Goal: Navigation & Orientation: Locate item on page

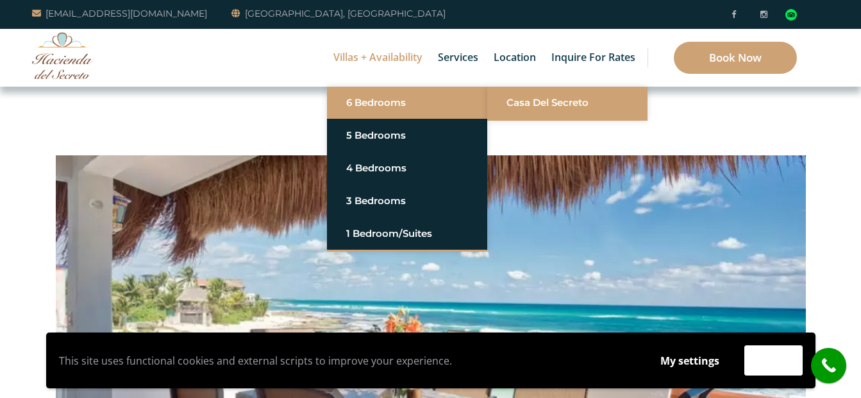
click at [530, 102] on link "Casa del Secreto" at bounding box center [568, 102] width 122 height 23
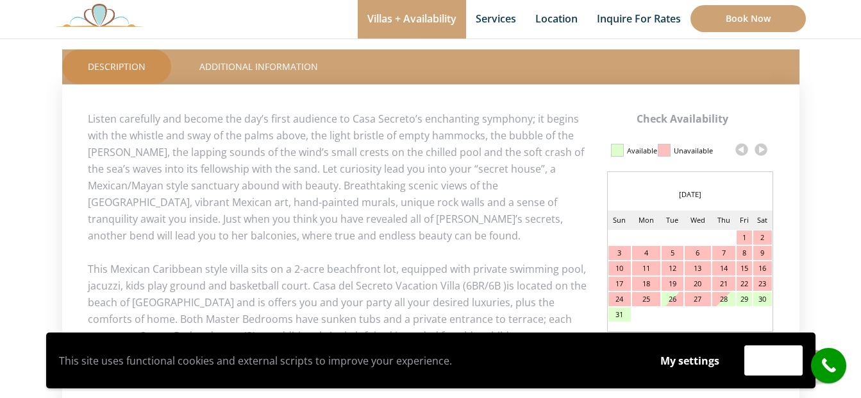
scroll to position [577, 0]
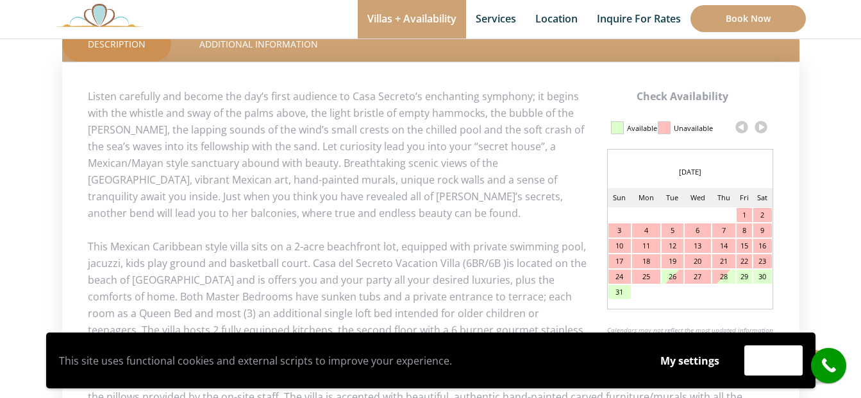
click at [758, 130] on link at bounding box center [761, 126] width 19 height 19
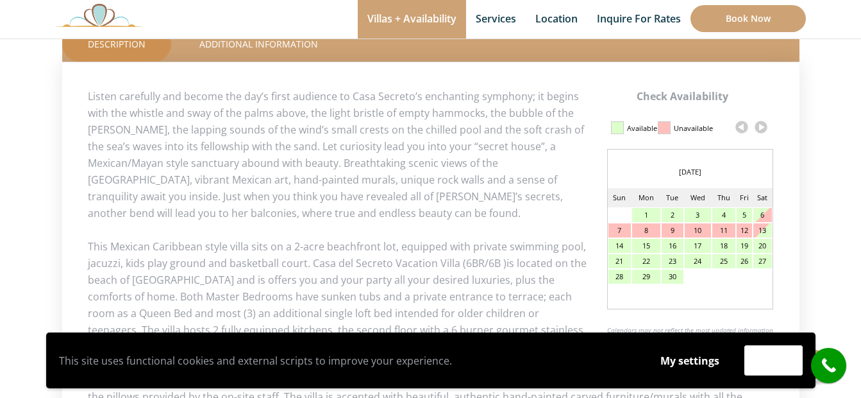
click at [758, 130] on link at bounding box center [761, 126] width 19 height 19
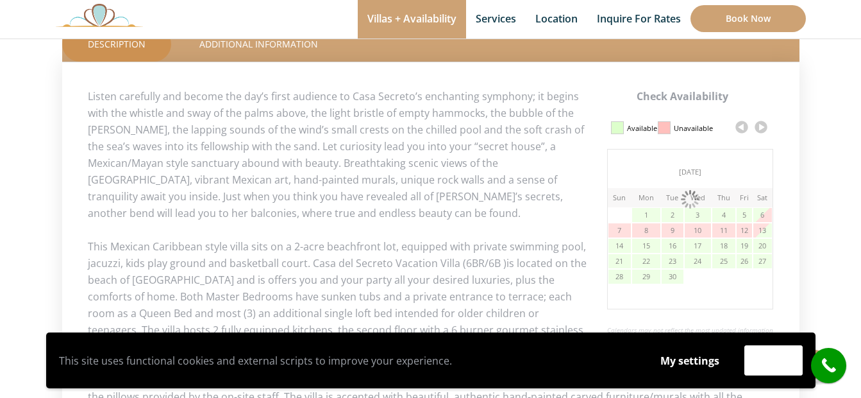
click at [758, 130] on link at bounding box center [761, 126] width 19 height 19
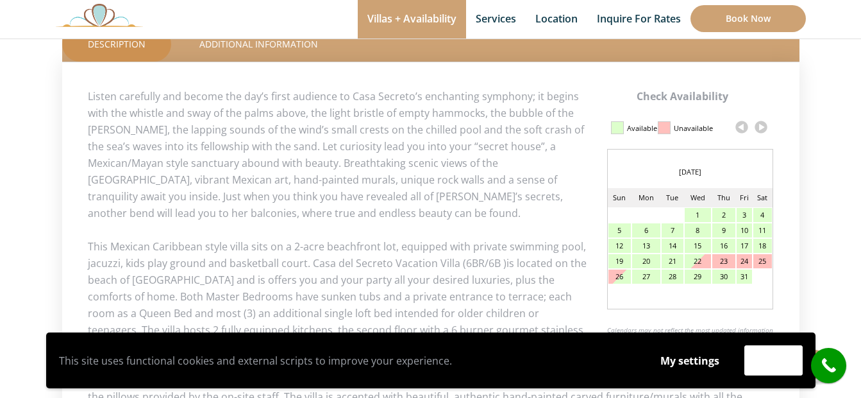
click at [758, 130] on link at bounding box center [761, 126] width 19 height 19
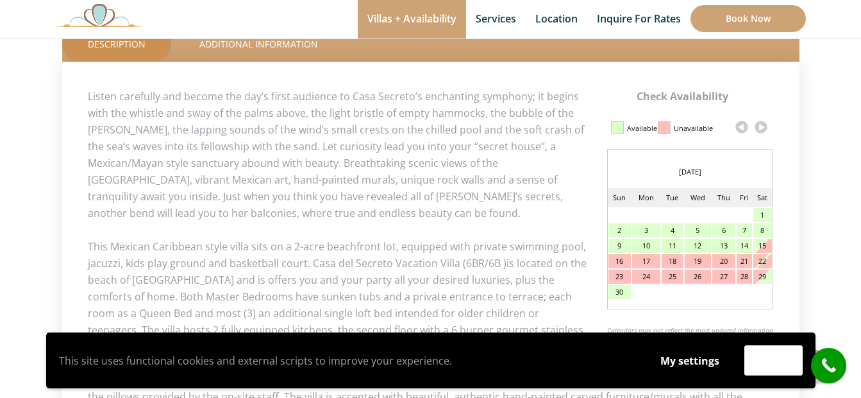
click at [761, 127] on link at bounding box center [761, 126] width 19 height 19
